Goal: Subscribe to service/newsletter

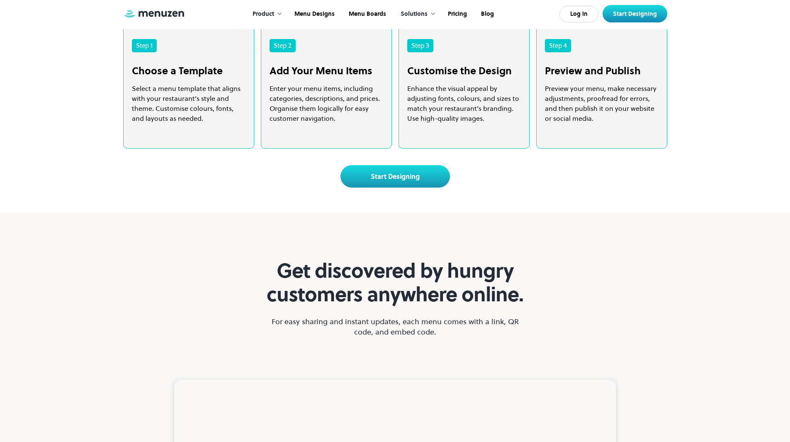
scroll to position [2004, 0]
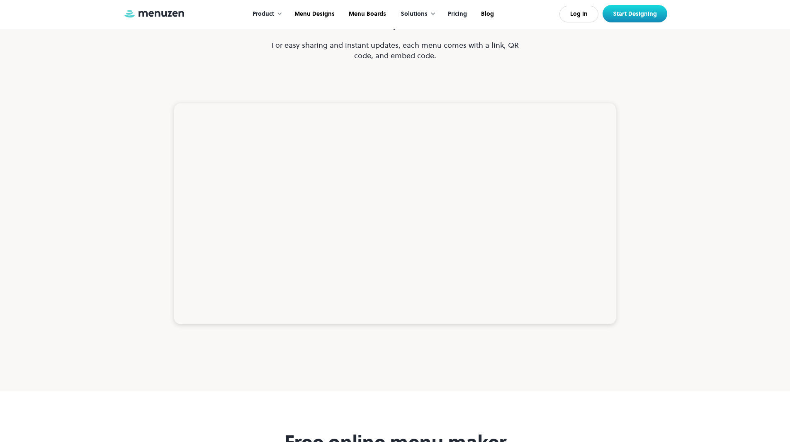
click at [460, 13] on link "Pricing" at bounding box center [456, 14] width 33 height 26
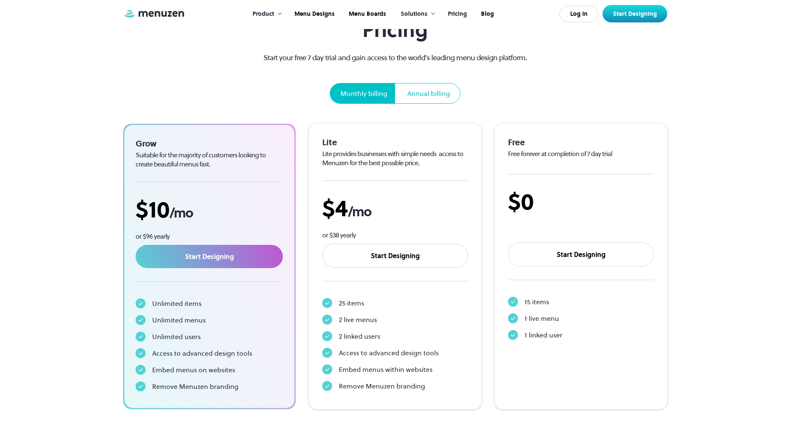
scroll to position [69, 0]
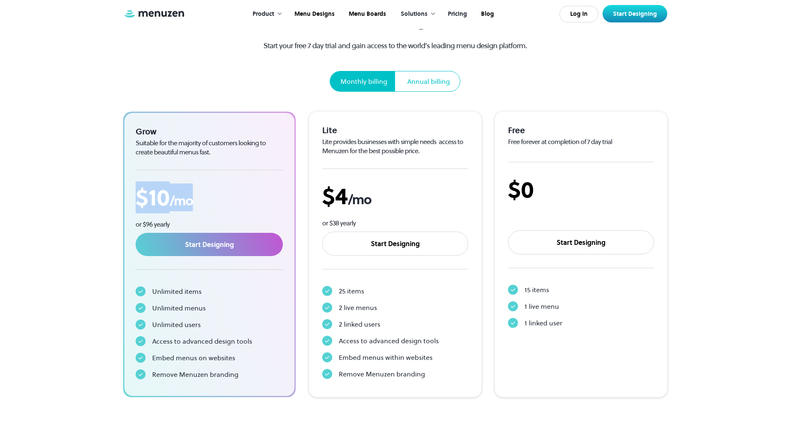
drag, startPoint x: 208, startPoint y: 204, endPoint x: 127, endPoint y: 200, distance: 81.0
click at [127, 200] on div "Grow Suitable for the majority of customers looking to create beautiful menus f…" at bounding box center [209, 254] width 170 height 283
click at [262, 150] on div "Suitable for the majority of customers looking to create beautiful menus fast." at bounding box center [210, 148] width 148 height 18
click at [348, 290] on div "25 items" at bounding box center [351, 291] width 25 height 10
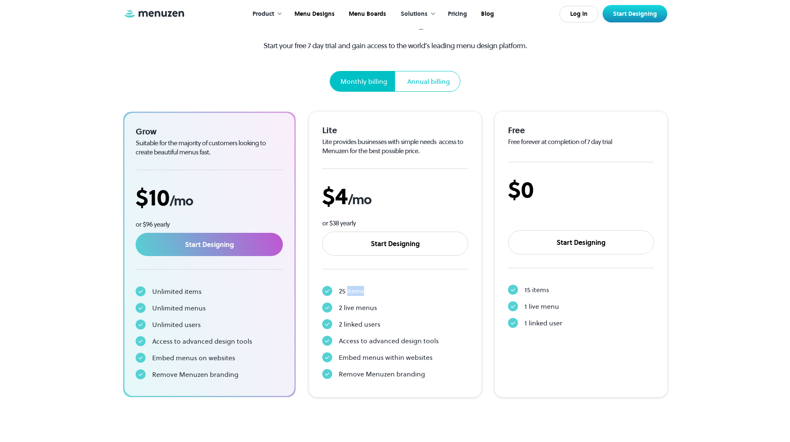
click at [348, 290] on div "25 items" at bounding box center [351, 291] width 25 height 10
click at [357, 306] on div "2 live menus" at bounding box center [358, 307] width 38 height 10
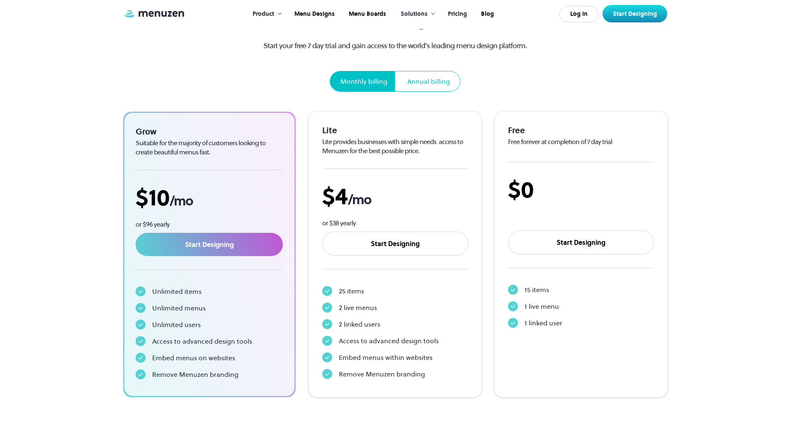
click at [375, 323] on div "2 linked users" at bounding box center [359, 324] width 41 height 10
click at [384, 320] on div "2 linked users" at bounding box center [395, 324] width 146 height 10
drag, startPoint x: 444, startPoint y: 338, endPoint x: 328, endPoint y: 344, distance: 116.3
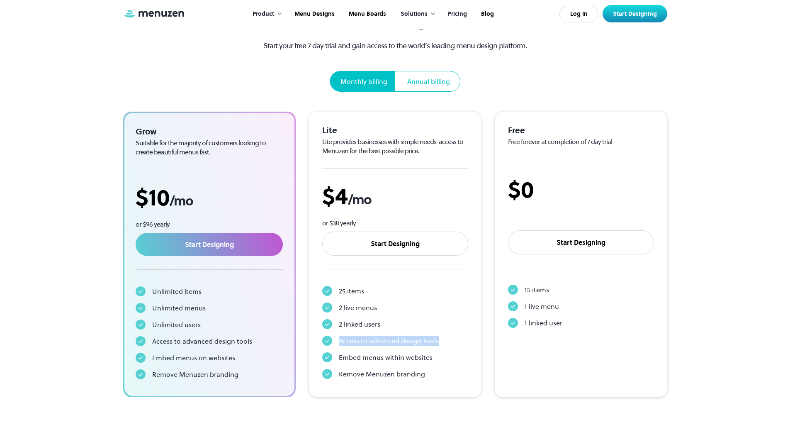
click at [328, 344] on div "Access to advanced design tools" at bounding box center [395, 341] width 146 height 10
click at [328, 344] on rect at bounding box center [327, 341] width 10 height 10
drag, startPoint x: 404, startPoint y: 358, endPoint x: 325, endPoint y: 360, distance: 79.2
click at [325, 360] on div "Embed menus within websites" at bounding box center [395, 357] width 146 height 10
click at [325, 360] on rect at bounding box center [327, 357] width 10 height 10
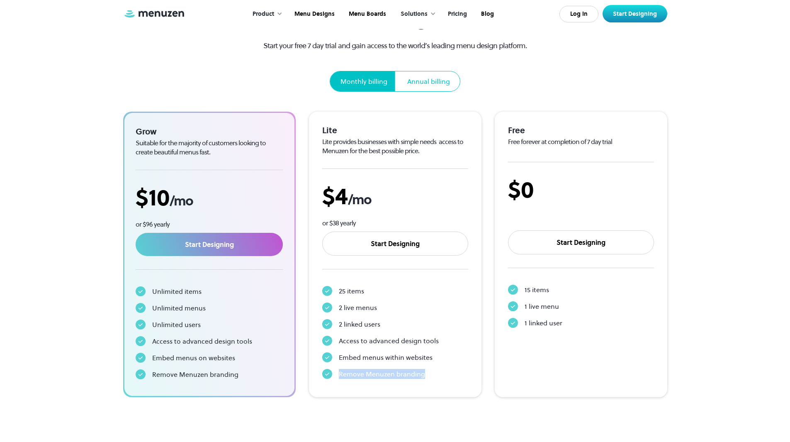
drag, startPoint x: 435, startPoint y: 372, endPoint x: 331, endPoint y: 364, distance: 104.4
click at [336, 367] on div "25 items 2 live menus 2 linked users Access to advanced design tools Embed menu…" at bounding box center [395, 332] width 146 height 100
click at [331, 364] on div "25 items 2 live menus 2 linked users Access to advanced design tools Embed menu…" at bounding box center [395, 332] width 146 height 100
click at [500, 182] on div "Free Free forever at completion of 7 day trial $0 Start Designing 15 items 1 li…" at bounding box center [581, 254] width 173 height 285
drag, startPoint x: 423, startPoint y: 374, endPoint x: 333, endPoint y: 372, distance: 90.8
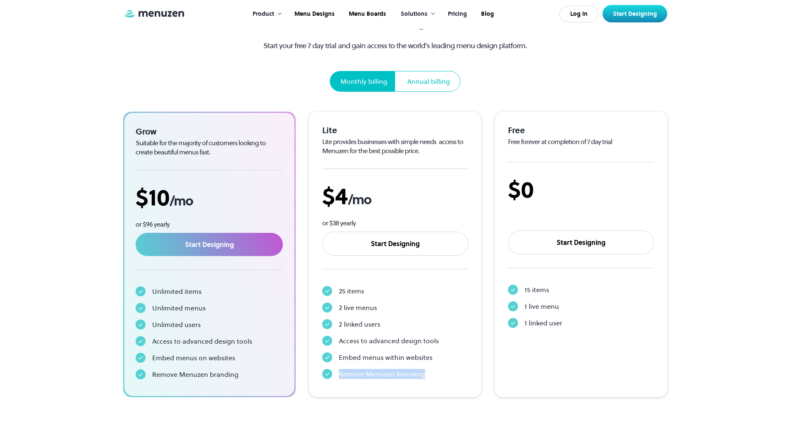
click at [333, 372] on div "Remove Menuzen branding" at bounding box center [395, 374] width 146 height 10
click at [374, 370] on div "Remove Menuzen branding" at bounding box center [382, 374] width 86 height 10
click at [408, 175] on div "Lite Lite provides businesses with simple needs access to Menuzen for the best …" at bounding box center [395, 253] width 146 height 257
click at [343, 291] on div "25 items" at bounding box center [351, 291] width 25 height 10
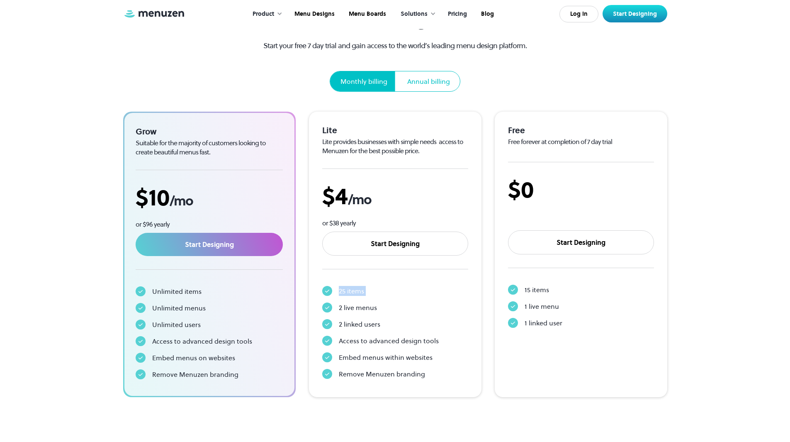
click at [343, 291] on div "25 items" at bounding box center [351, 291] width 25 height 10
click at [374, 296] on div "25 items" at bounding box center [395, 291] width 146 height 10
drag, startPoint x: 208, startPoint y: 297, endPoint x: 158, endPoint y: 300, distance: 50.7
click at [135, 293] on div "Grow Suitable for the majority of customers looking to create beautiful menus f…" at bounding box center [209, 254] width 170 height 283
click at [424, 354] on div "Embed menus within websites" at bounding box center [386, 357] width 94 height 10
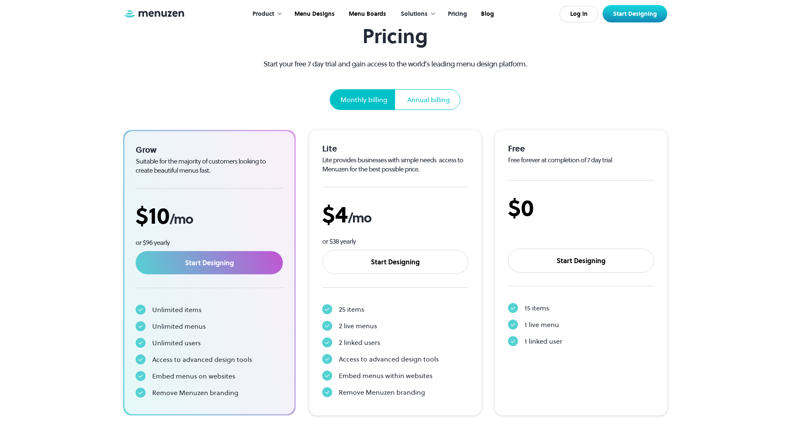
scroll to position [0, 0]
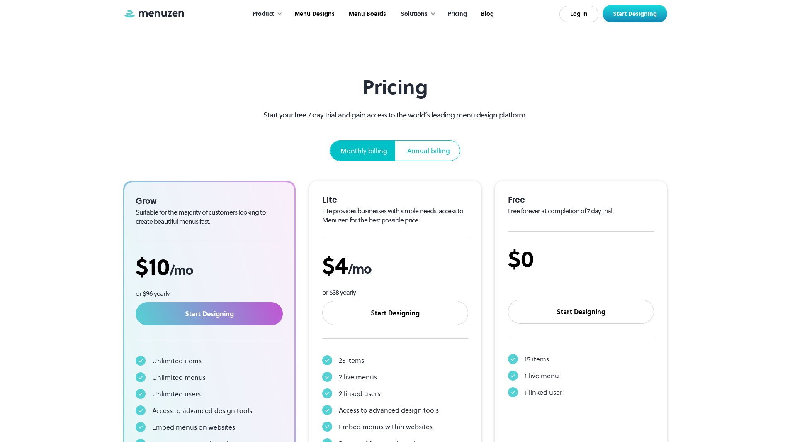
click at [435, 158] on div "Annual billing" at bounding box center [428, 151] width 63 height 20
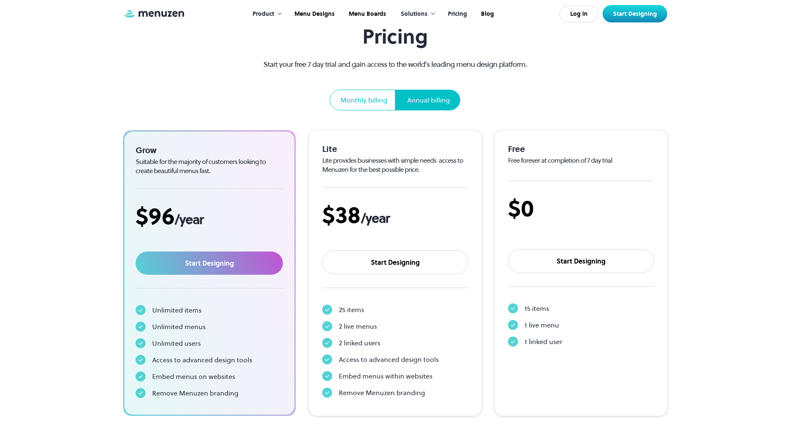
scroll to position [69, 0]
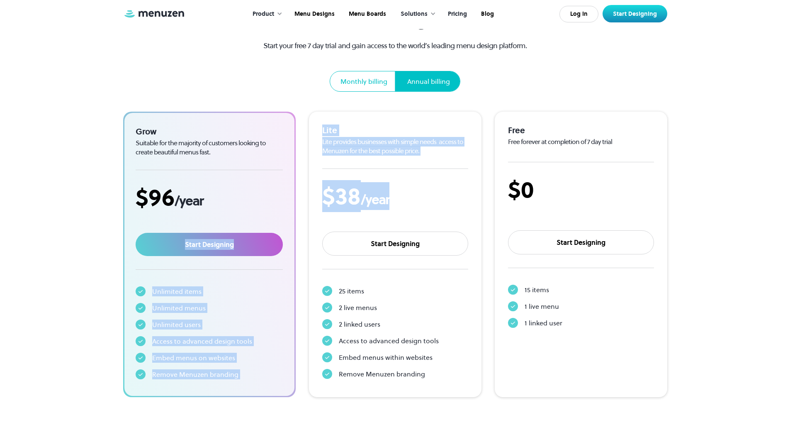
drag, startPoint x: 402, startPoint y: 188, endPoint x: 286, endPoint y: 197, distance: 116.4
click at [286, 197] on div "Grow Suitable for the majority of customers looking to create beautiful menus f…" at bounding box center [395, 254] width 544 height 285
click at [394, 192] on div "$ 38 /year" at bounding box center [395, 196] width 146 height 28
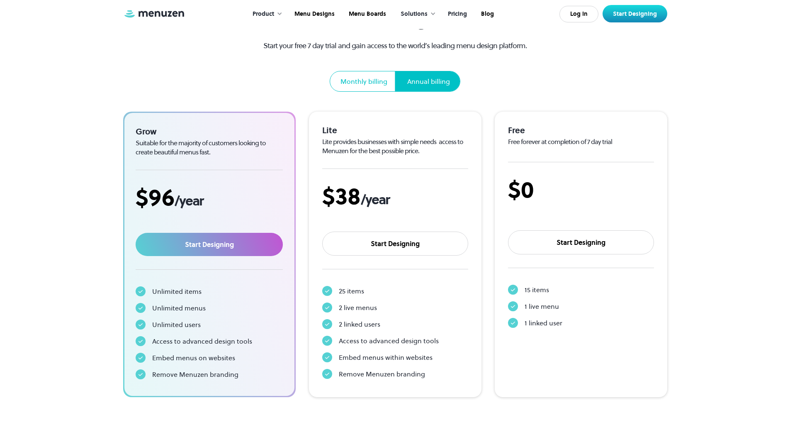
click at [439, 197] on div "$ 38 /year" at bounding box center [395, 196] width 146 height 28
click at [414, 185] on div "$ 38 /year" at bounding box center [395, 196] width 146 height 28
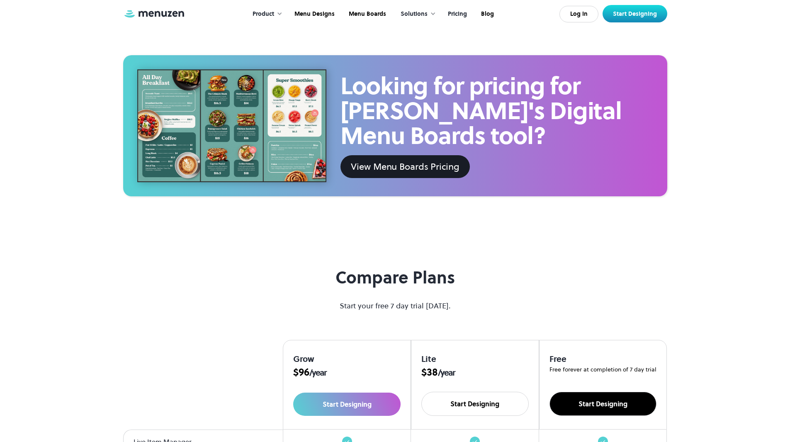
scroll to position [553, 0]
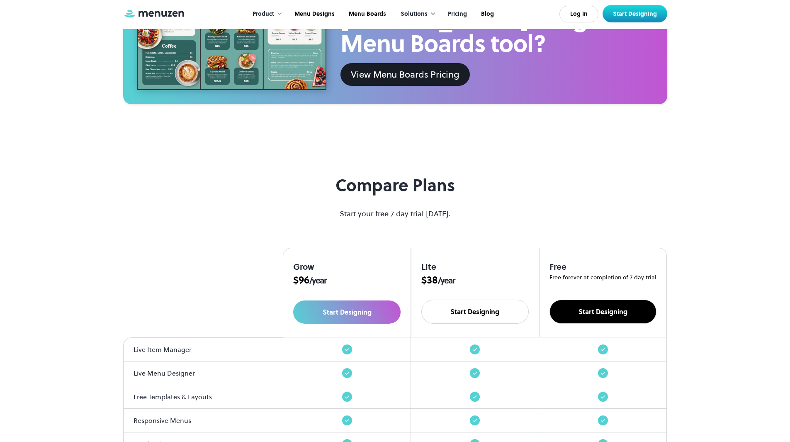
click at [604, 307] on link "Start Designing" at bounding box center [602, 311] width 107 height 24
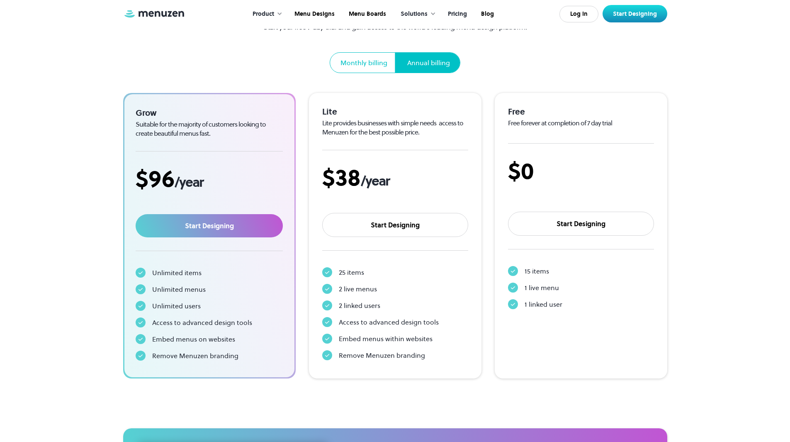
scroll to position [0, 0]
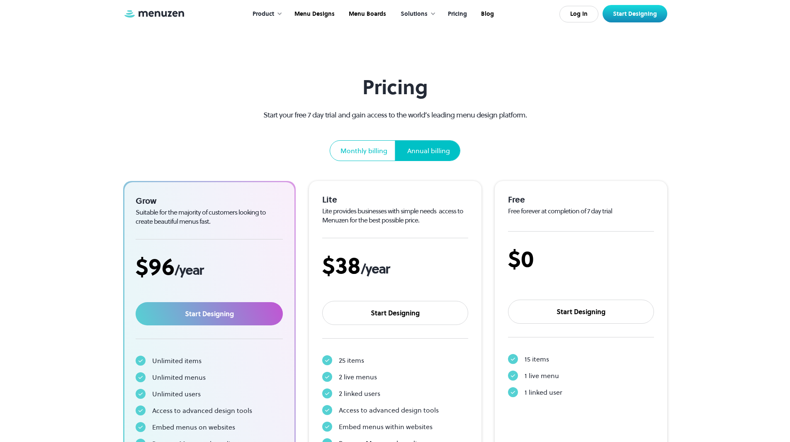
click at [423, 14] on div "Solutions" at bounding box center [414, 14] width 27 height 9
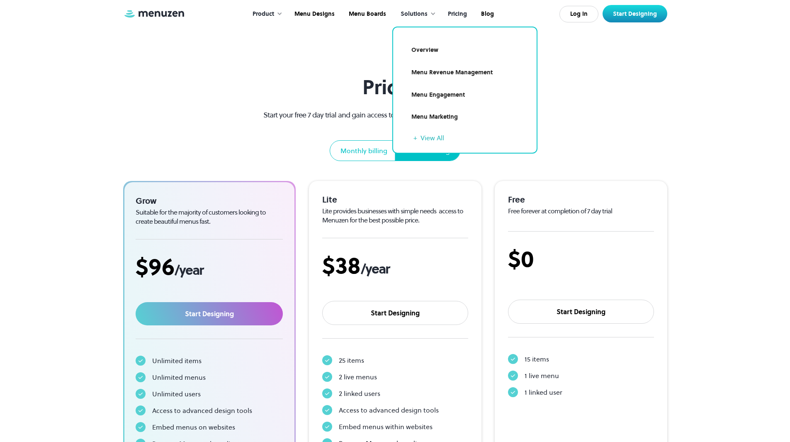
click at [282, 14] on div at bounding box center [280, 14] width 6 height 6
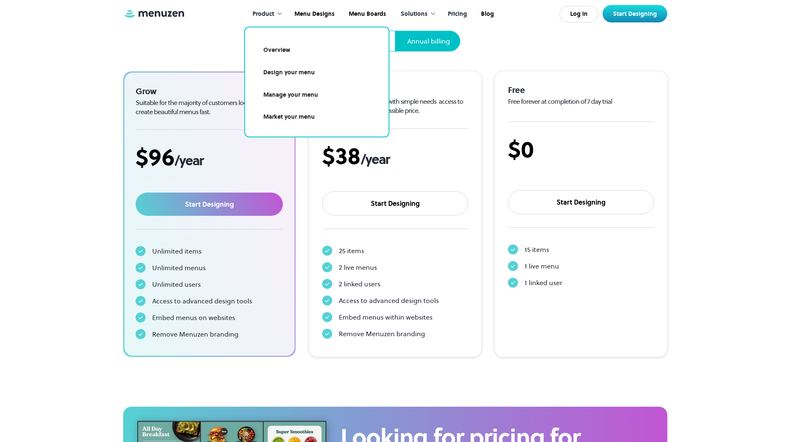
scroll to position [138, 0]
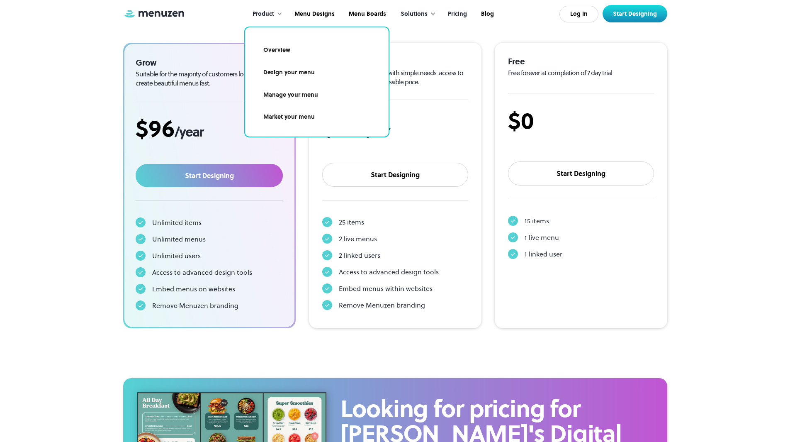
click at [396, 266] on div "25 items 2 live menus 2 linked users Access to advanced design tools Embed menu…" at bounding box center [395, 264] width 146 height 100
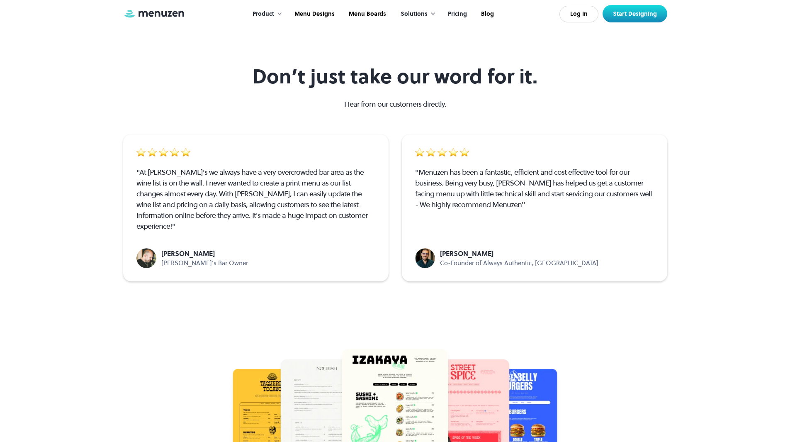
scroll to position [1382, 0]
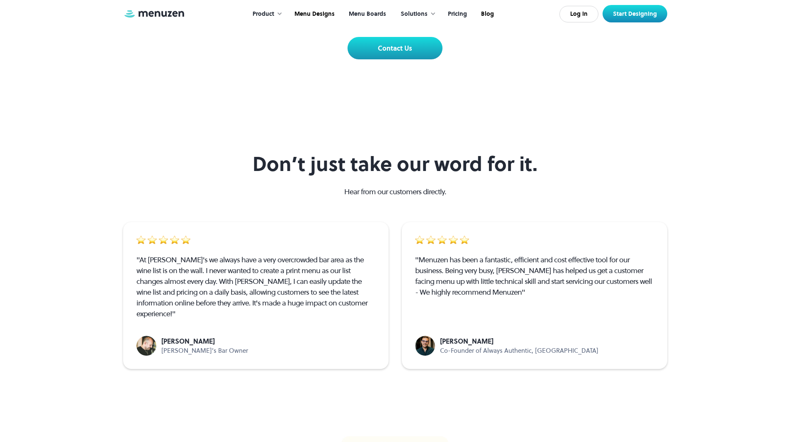
click at [356, 7] on link "Menu Boards" at bounding box center [366, 14] width 51 height 26
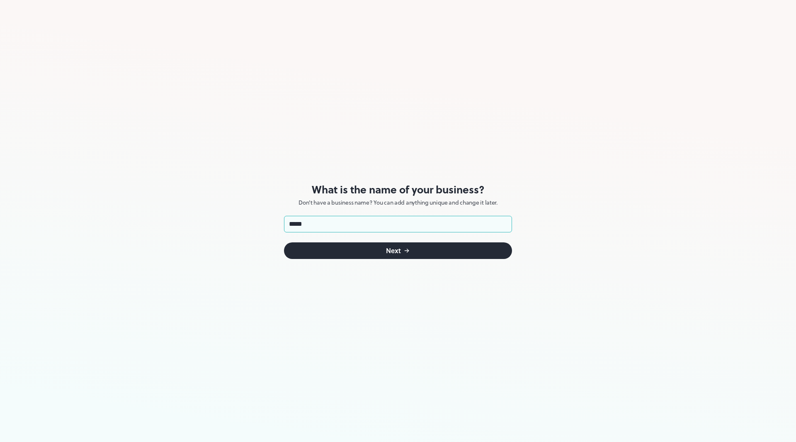
type input "*****"
click at [421, 256] on button "Next" at bounding box center [398, 250] width 228 height 17
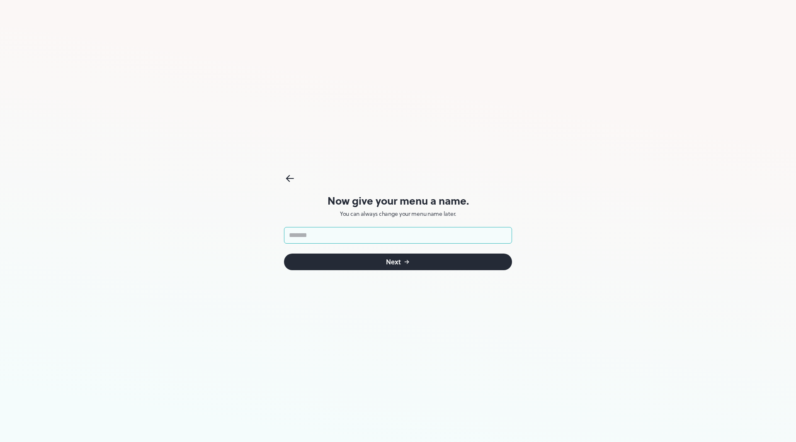
click at [435, 238] on input "text" at bounding box center [398, 235] width 228 height 17
type input "****"
click button "Next" at bounding box center [398, 261] width 228 height 17
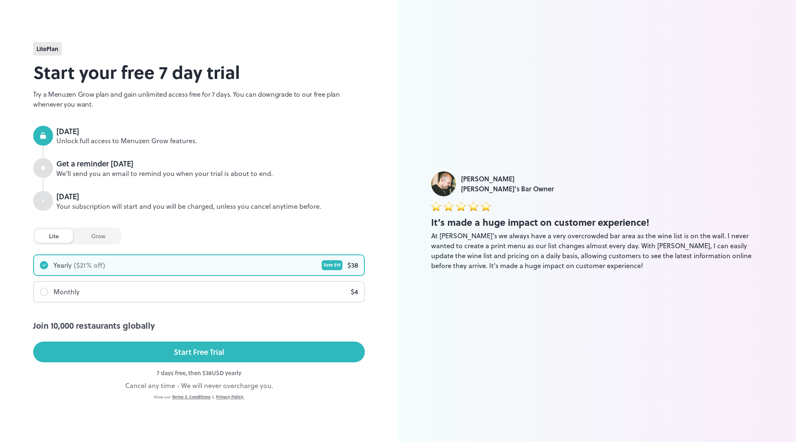
click at [44, 47] on span "lite Plan" at bounding box center [47, 48] width 22 height 9
click at [131, 83] on h2 "Start your free 7 day trial" at bounding box center [199, 72] width 332 height 26
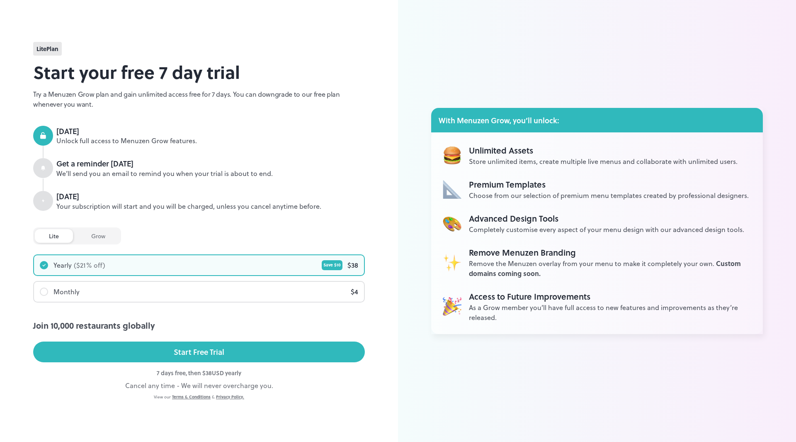
click at [88, 236] on div "grow" at bounding box center [98, 236] width 42 height 14
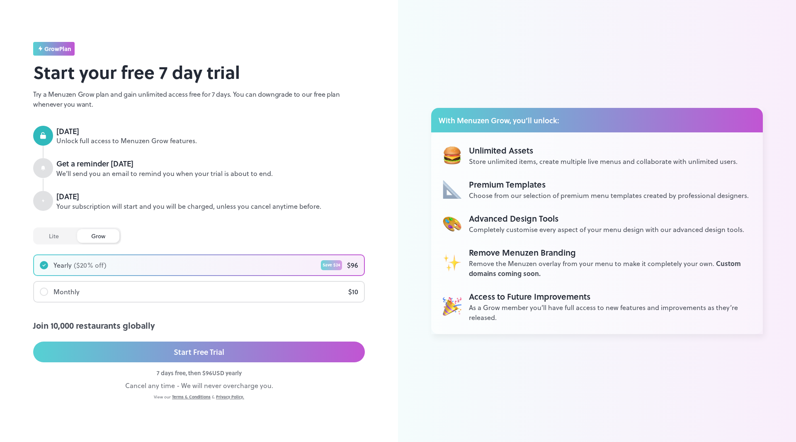
click at [61, 238] on div "lite" at bounding box center [54, 236] width 38 height 14
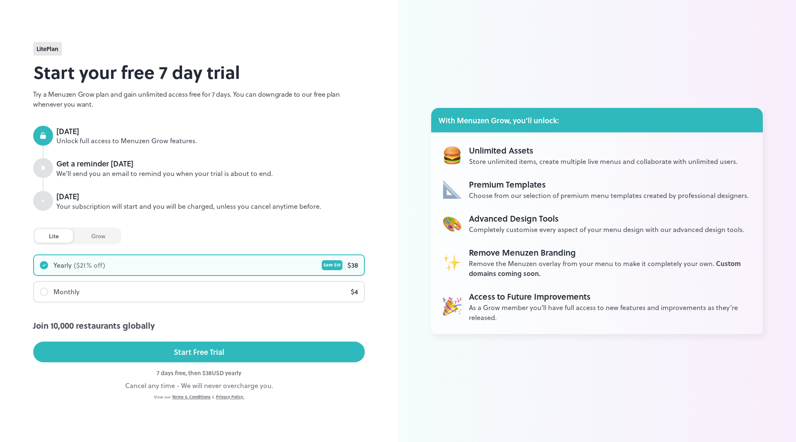
click at [229, 384] on div "Cancel any time - We will never overcharge you." at bounding box center [199, 385] width 332 height 10
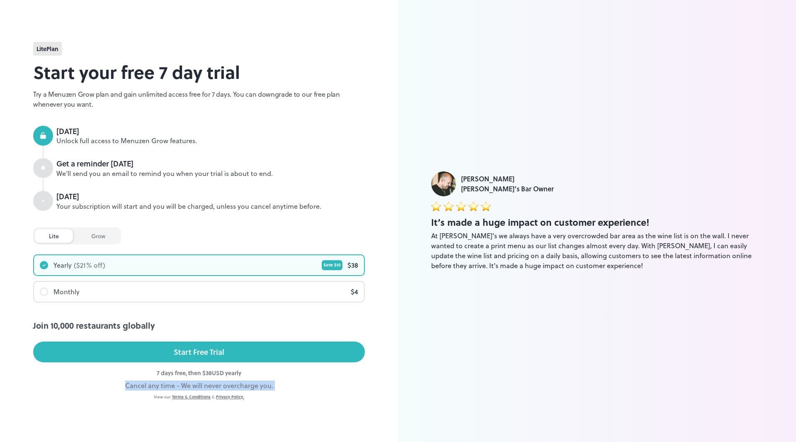
click at [258, 386] on div "Cancel any time - We will never overcharge you." at bounding box center [199, 385] width 332 height 10
click at [304, 137] on div "Unlock full access to Menuzen Grow features." at bounding box center [210, 141] width 309 height 10
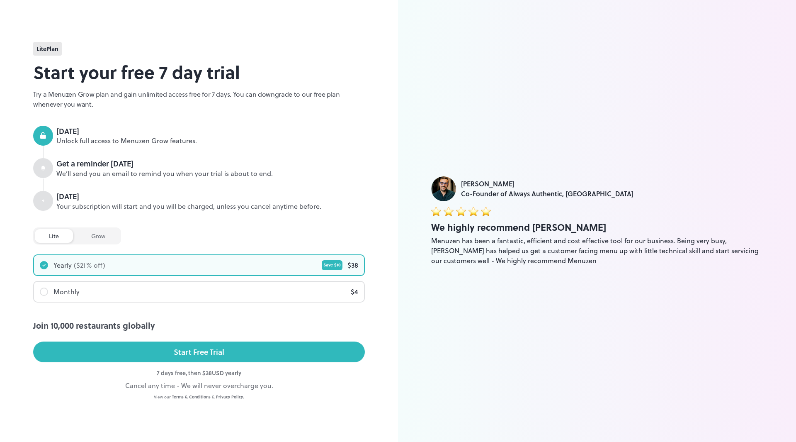
click at [136, 285] on div "Monthly $ 4" at bounding box center [199, 292] width 330 height 20
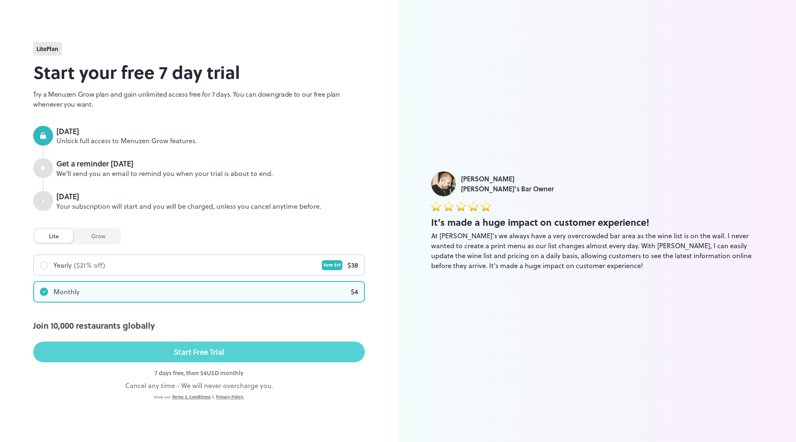
click at [195, 357] on div "Start Free Trial" at bounding box center [199, 351] width 51 height 12
